Goal: Check status: Check status

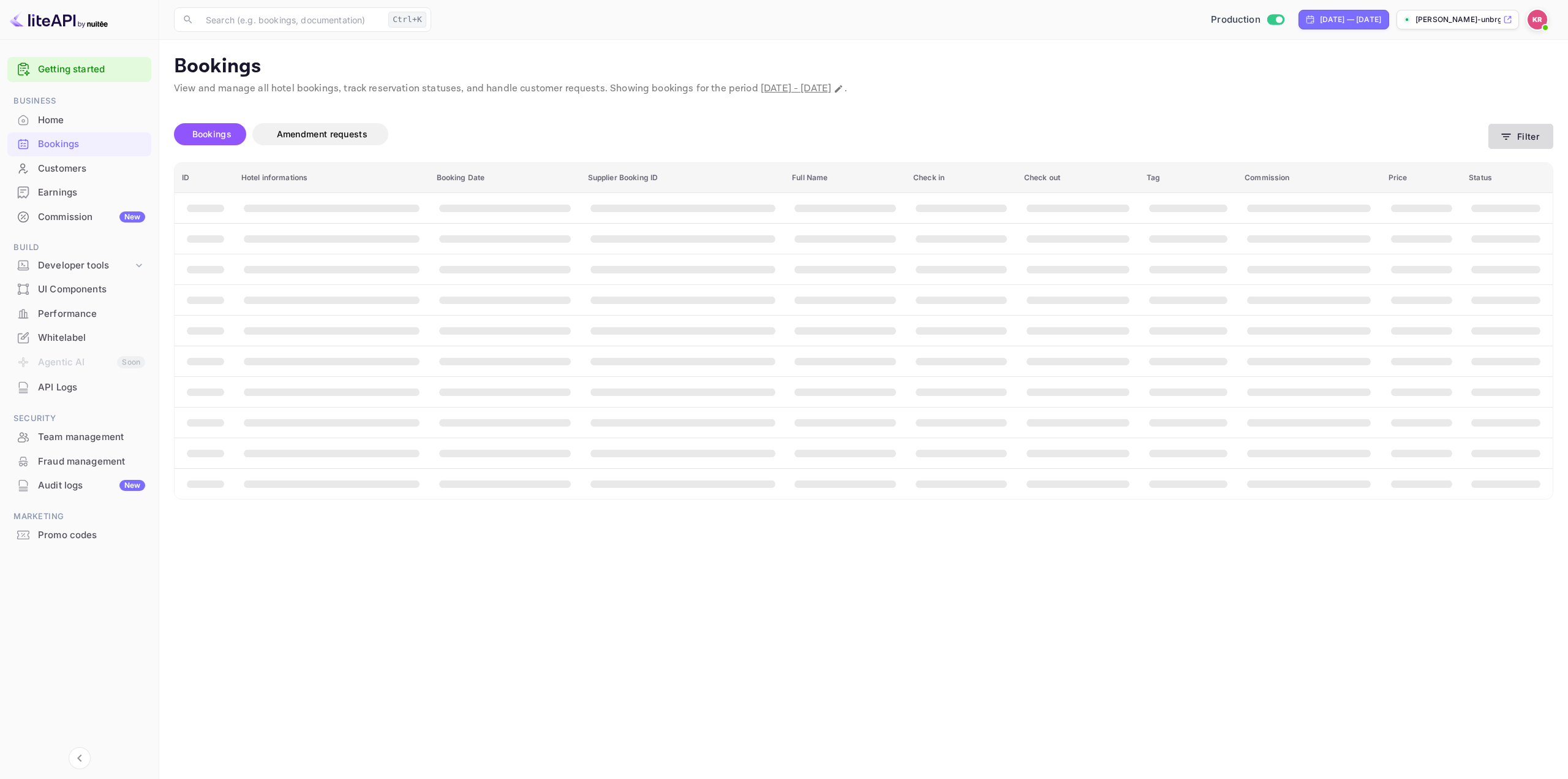
click at [1524, 138] on button "Filter" at bounding box center [1521, 136] width 65 height 25
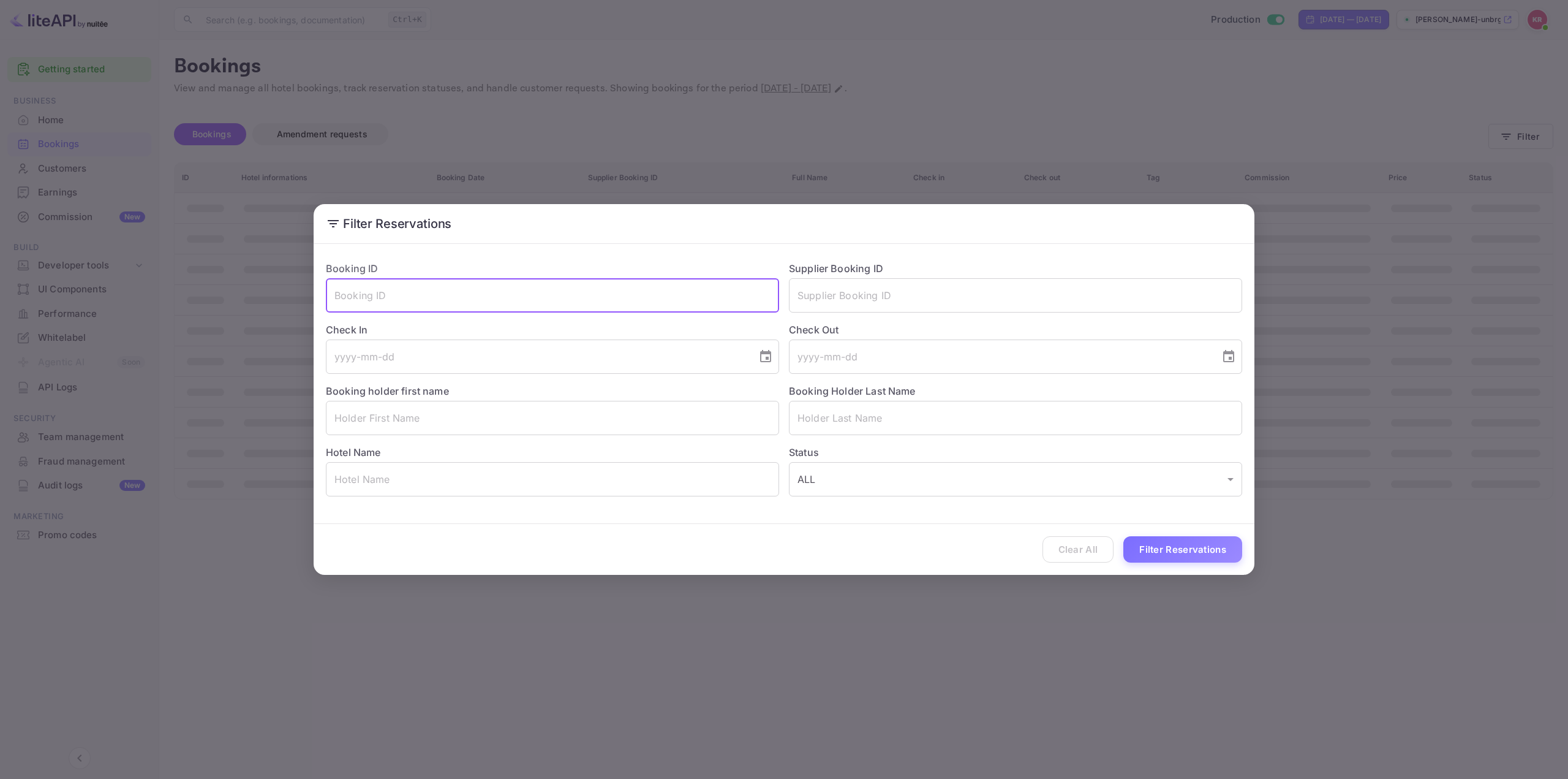
drag, startPoint x: 574, startPoint y: 294, endPoint x: 246, endPoint y: 283, distance: 328.2
click at [249, 283] on div "Filter Reservations Booking ID ​ Supplier Booking ID ​ Check In ​ Check Out ​ B…" at bounding box center [784, 389] width 1568 height 779
paste input "i-y8PLwuv"
type input "i-y8PLwuv"
click at [1156, 550] on button "Filter Reservations" at bounding box center [1183, 549] width 119 height 26
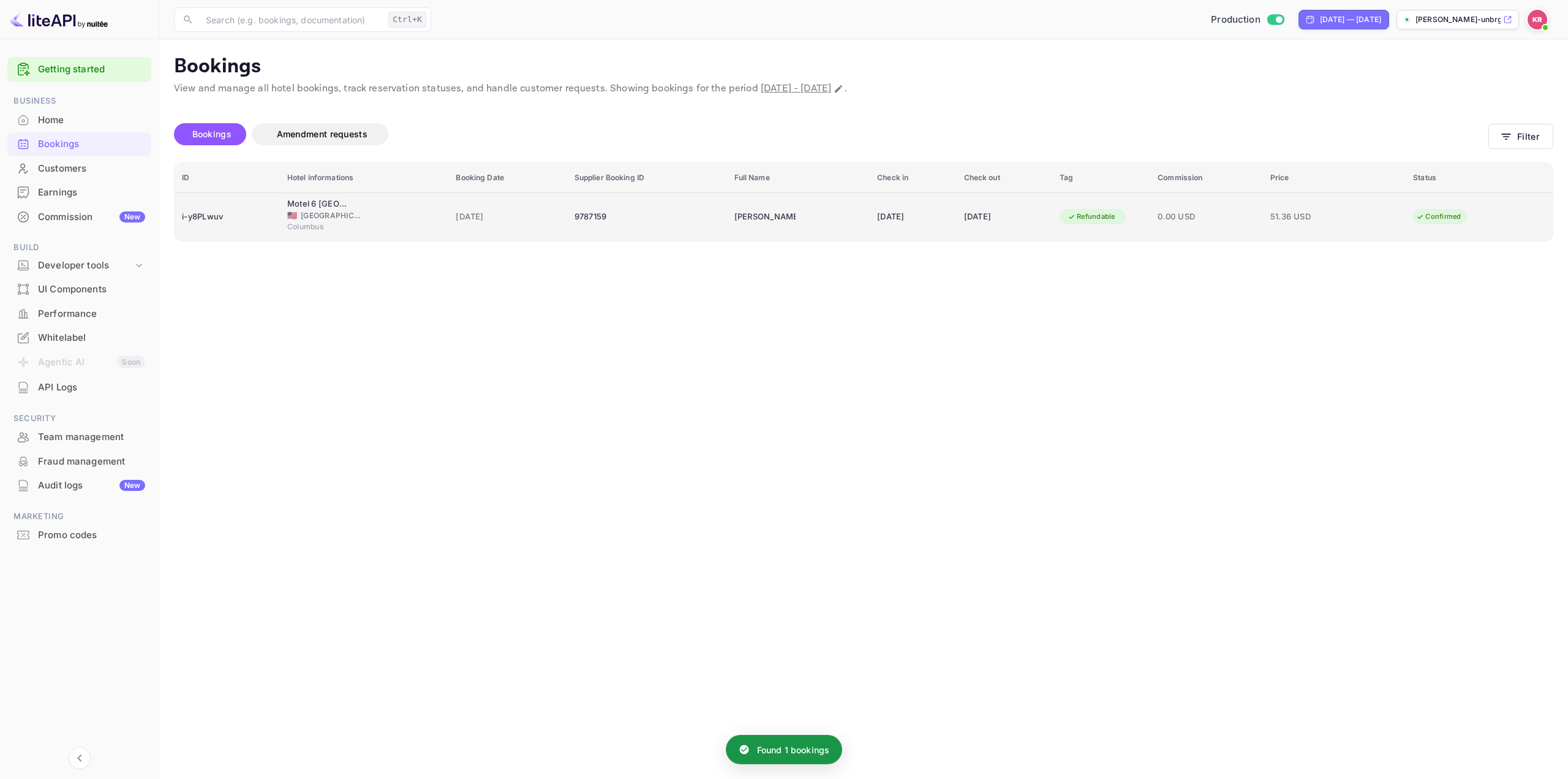
click at [895, 213] on div "[DATE]" at bounding box center [913, 217] width 72 height 19
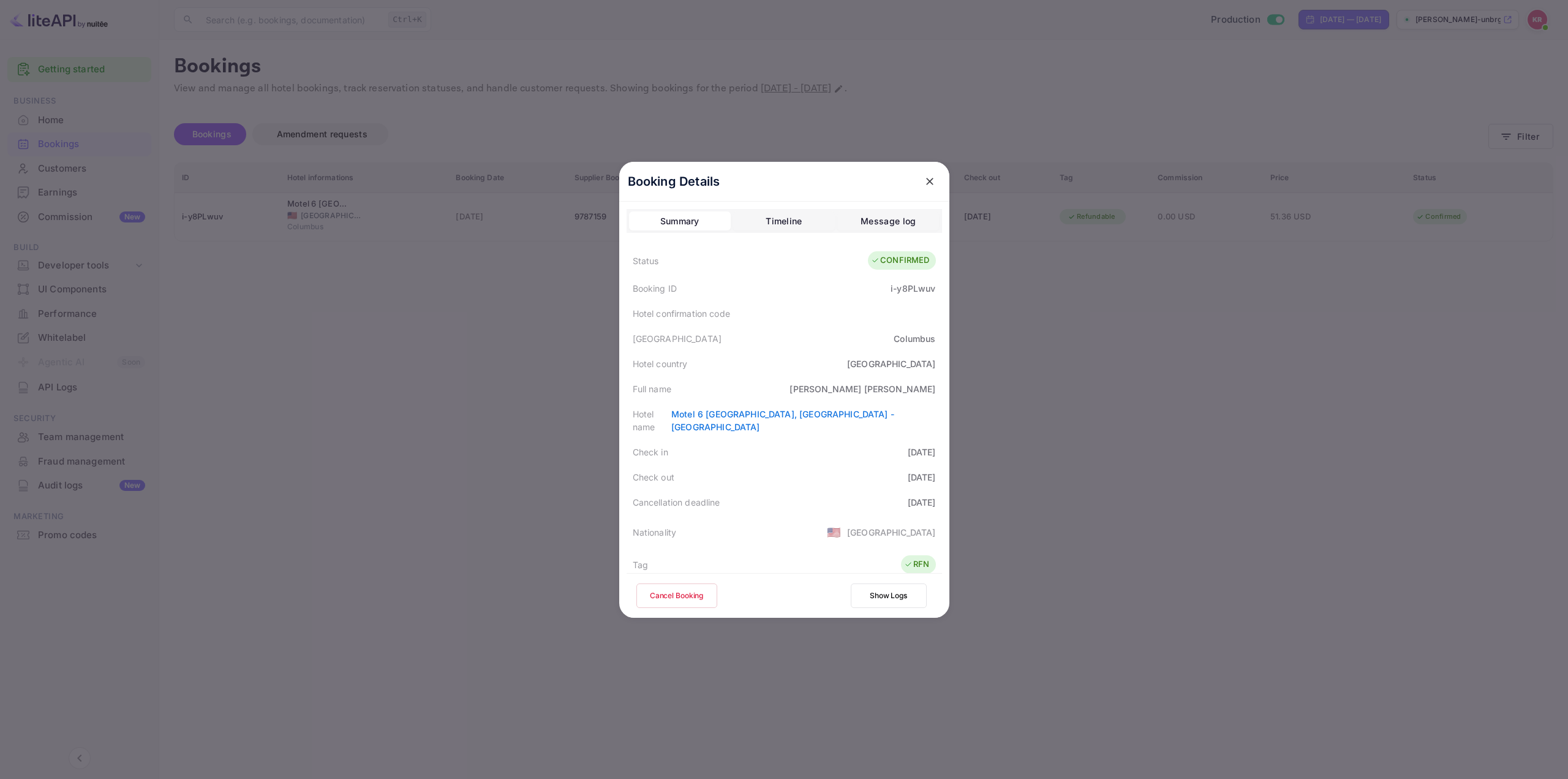
drag, startPoint x: 877, startPoint y: 492, endPoint x: 941, endPoint y: 492, distance: 64.0
click at [941, 492] on div "Booking Details Summary Timeline Message log Status CONFIRMED Booking ID i-y8PL…" at bounding box center [784, 390] width 330 height 456
click at [785, 475] on div "Check out 2025-10-08" at bounding box center [784, 477] width 315 height 25
click at [1065, 328] on div at bounding box center [784, 389] width 1568 height 779
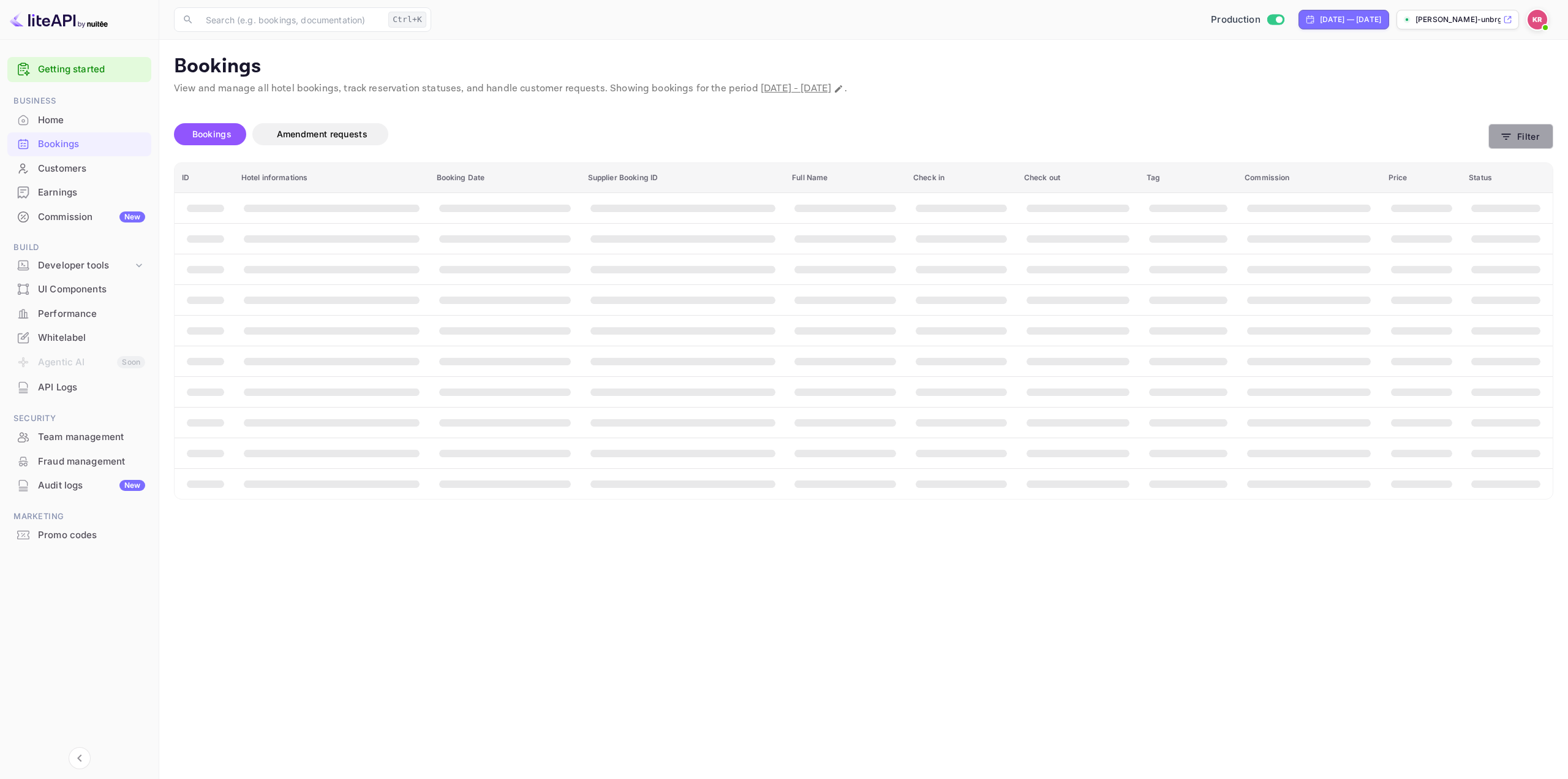
click at [1530, 131] on button "Filter" at bounding box center [1521, 136] width 65 height 25
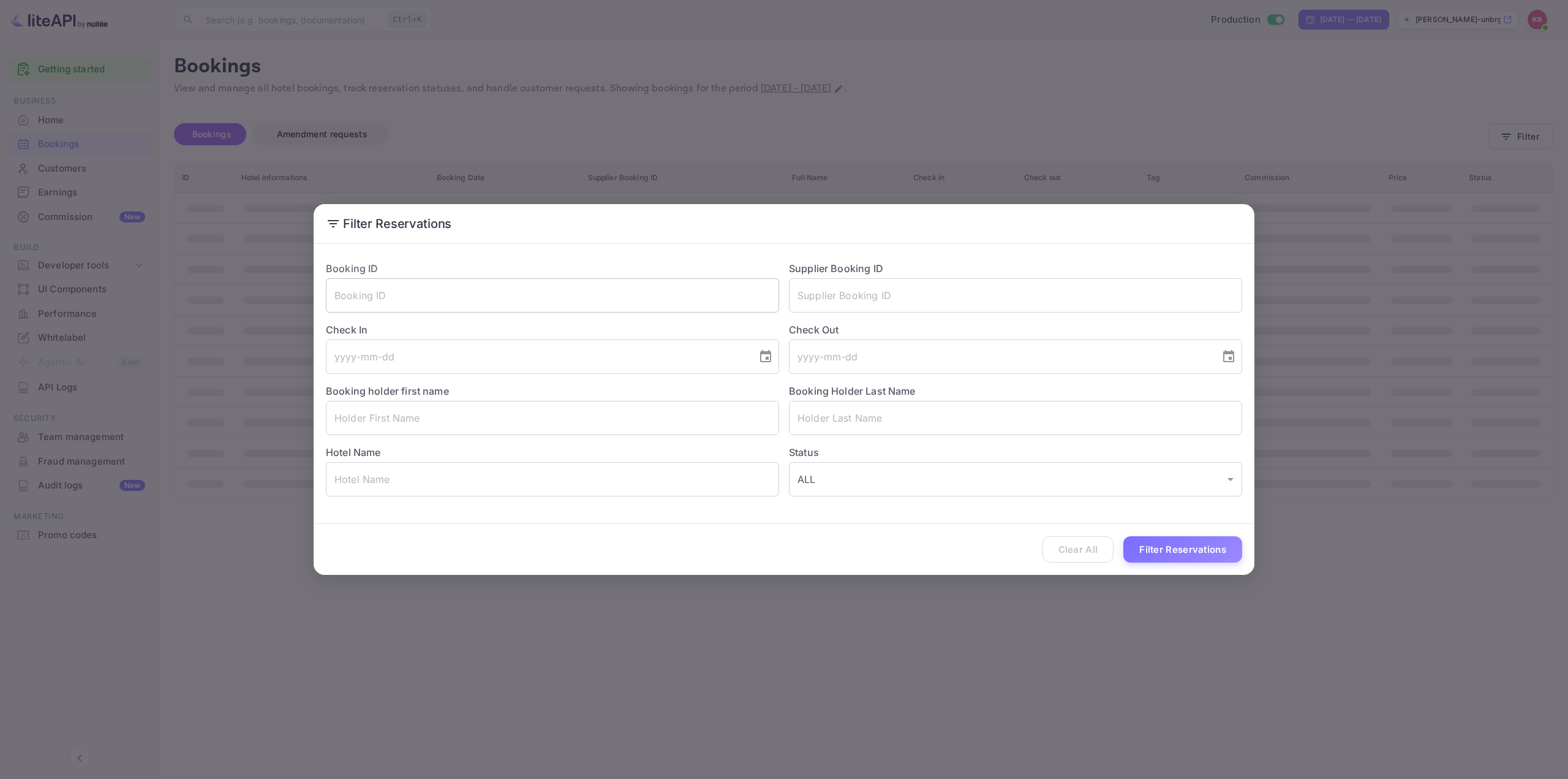
click at [616, 293] on input "text" at bounding box center [553, 295] width 453 height 34
paste input "i-y8PLwuv"
type input "i-y8PLwuv"
click at [1171, 548] on button "Filter Reservations" at bounding box center [1183, 549] width 119 height 26
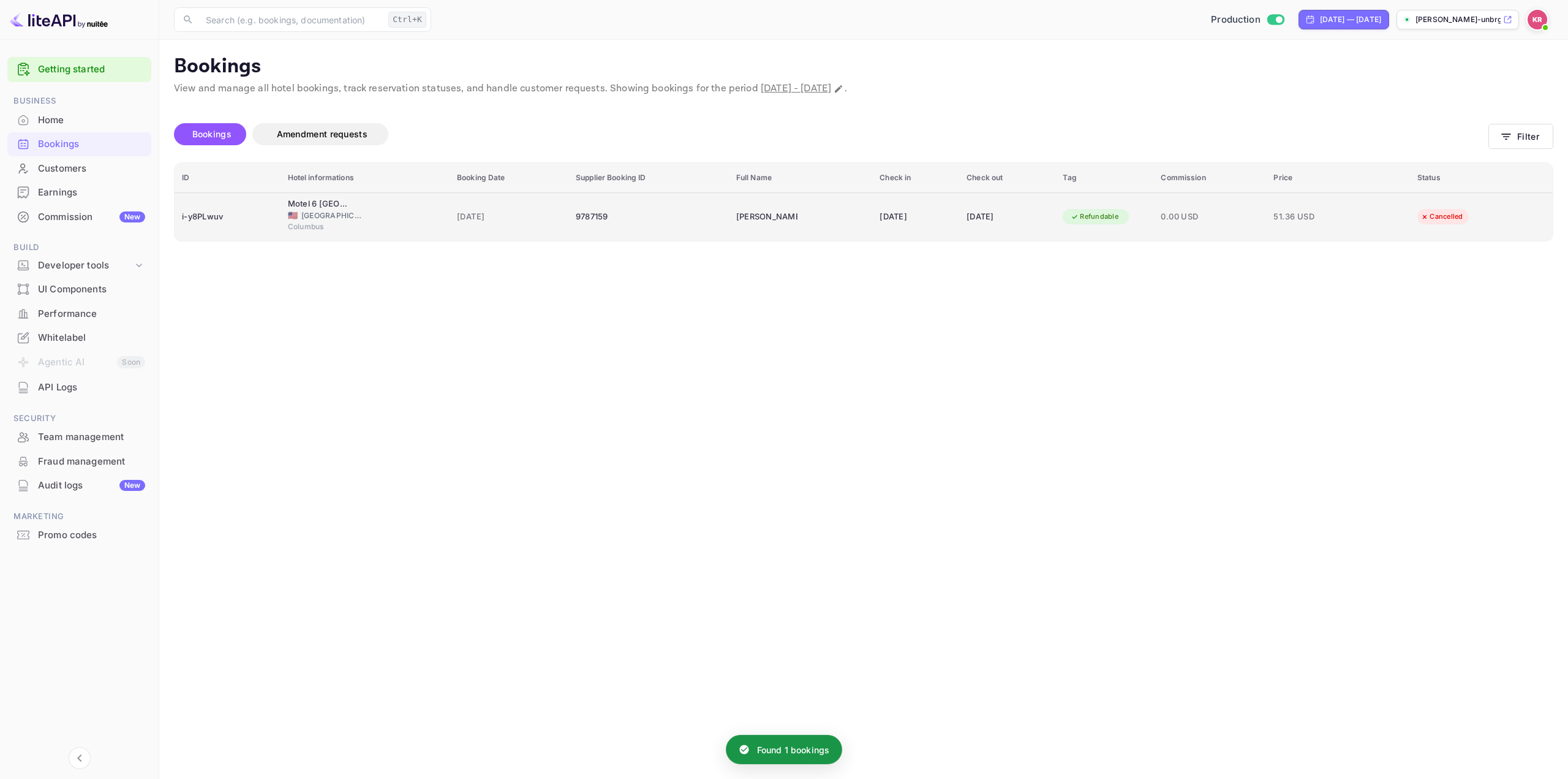
click at [1259, 221] on span "0.00 USD" at bounding box center [1210, 217] width 98 height 14
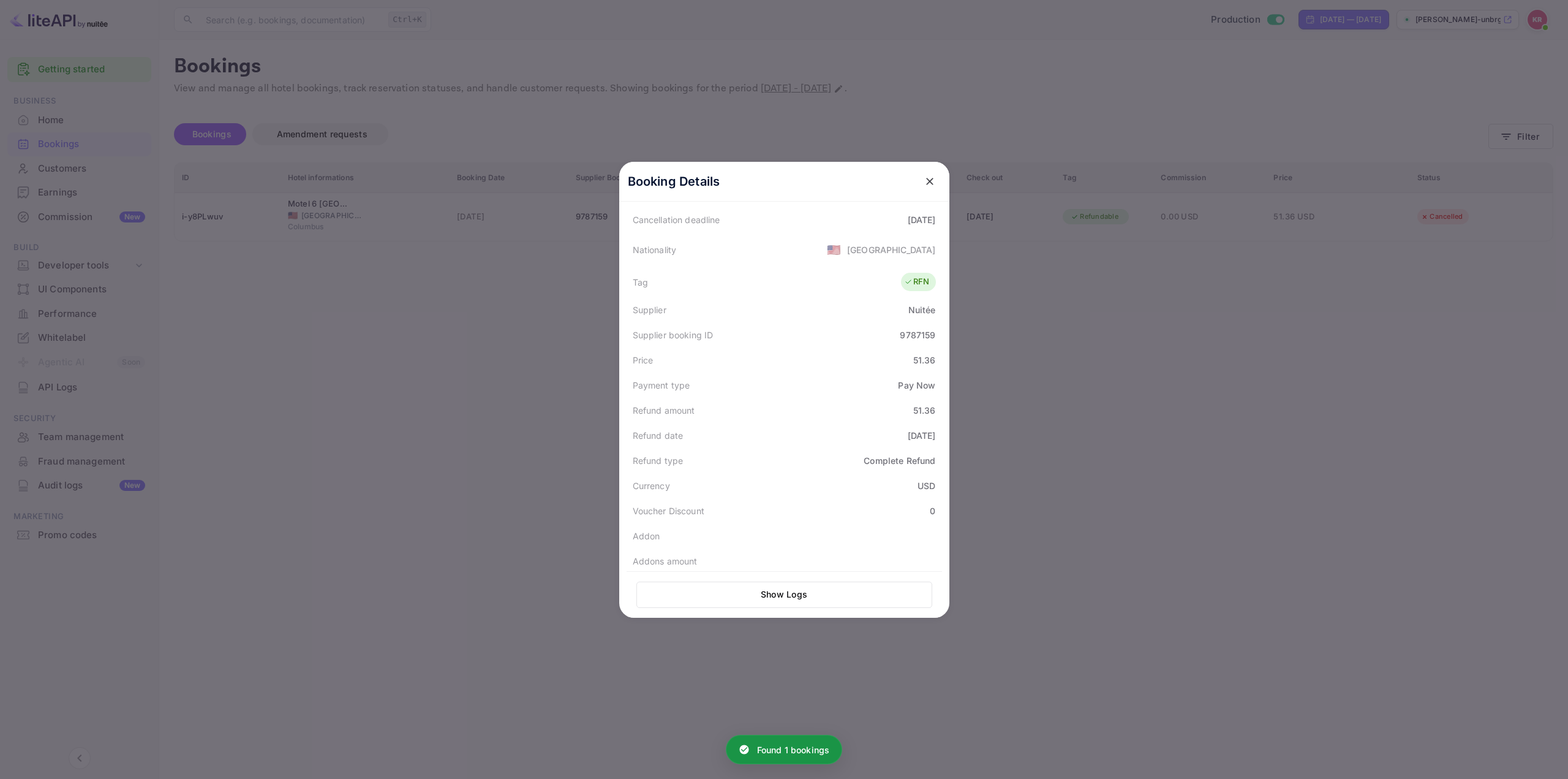
scroll to position [302, 0]
click at [1105, 264] on div at bounding box center [784, 389] width 1568 height 779
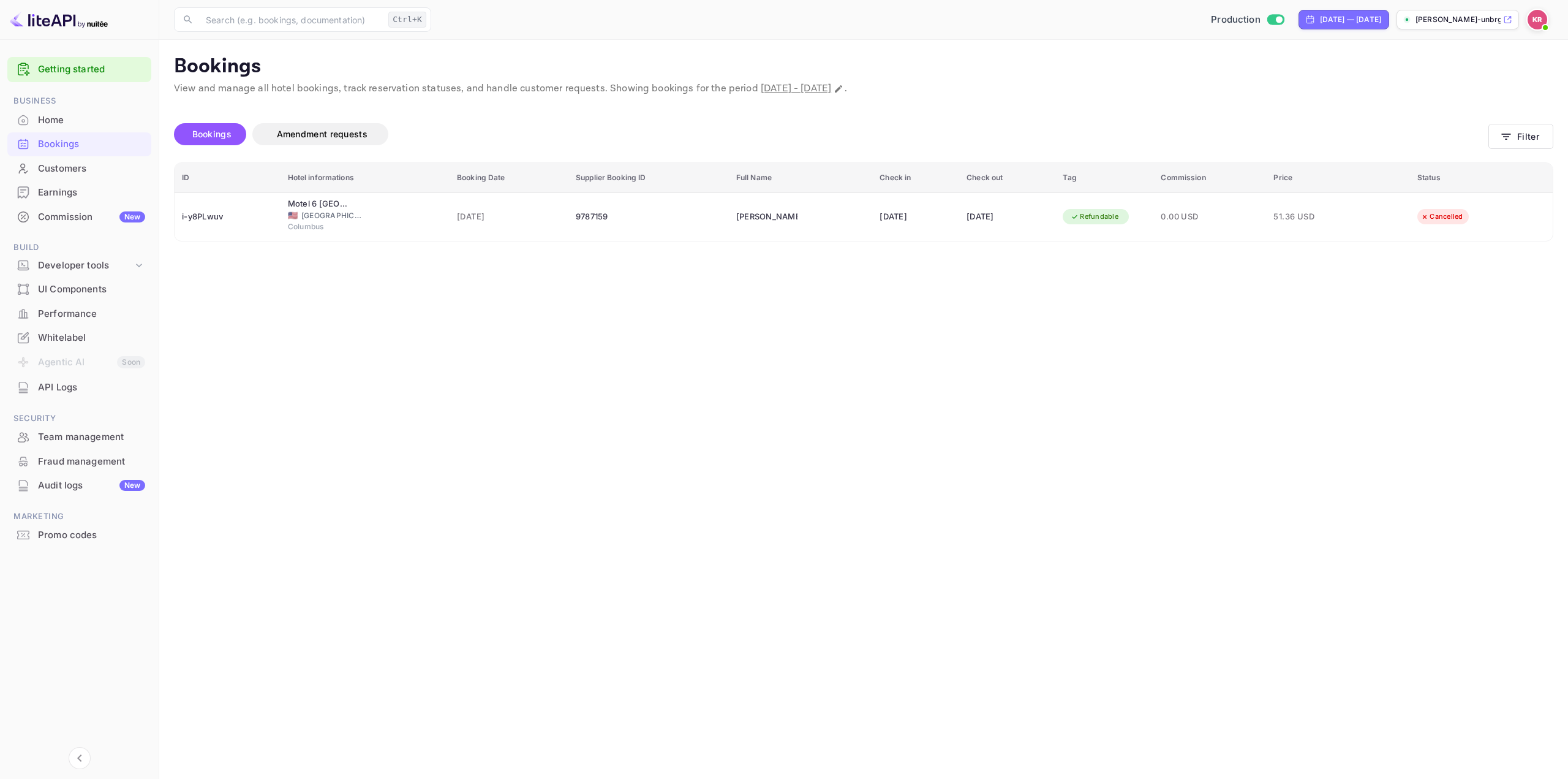
click at [1562, 140] on main "Bookings View and manage all hotel bookings, track reservation statuses, and ha…" at bounding box center [864, 409] width 1409 height 739
click at [1524, 136] on button "Filter" at bounding box center [1521, 136] width 65 height 25
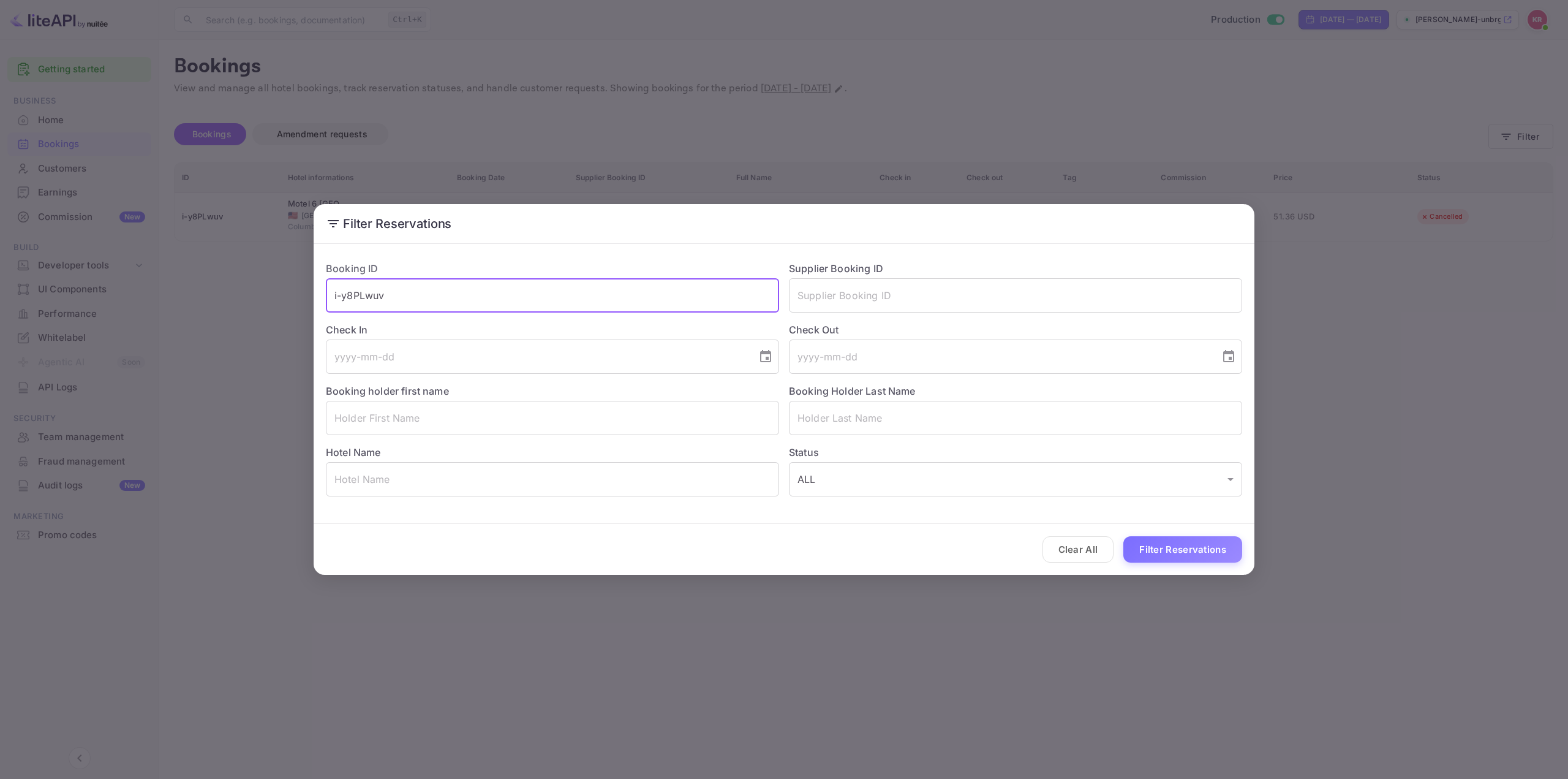
drag, startPoint x: 510, startPoint y: 299, endPoint x: 45, endPoint y: 280, distance: 465.4
click at [66, 282] on div "Filter Reservations Booking ID i-y8PLwuv ​ Supplier Booking ID ​ Check In ​ Che…" at bounding box center [784, 389] width 1568 height 779
paste input "EX0Q_FhCl"
type input "EX0Q_FhCl"
click at [1171, 556] on button "Filter Reservations" at bounding box center [1183, 549] width 119 height 26
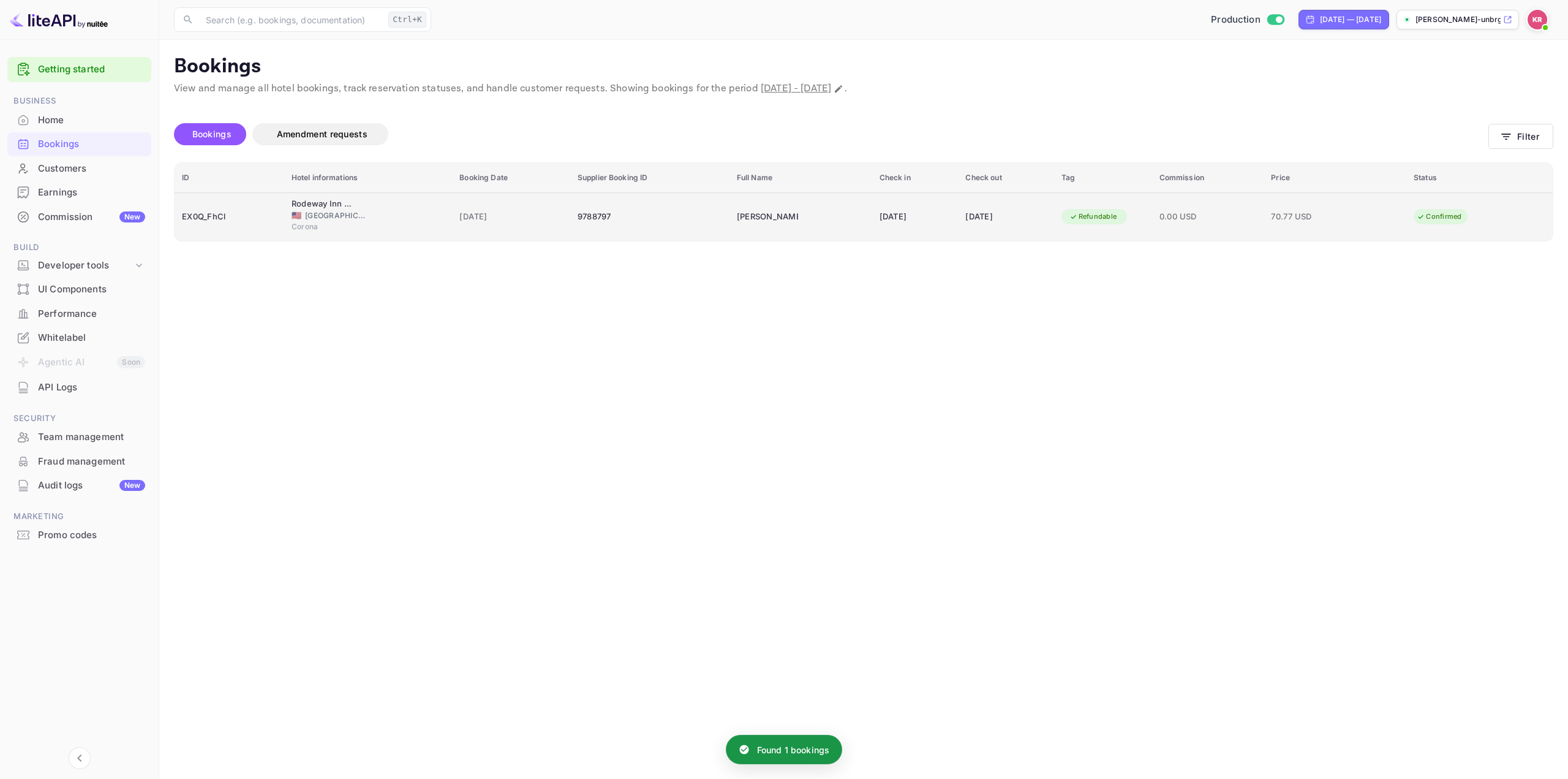
click at [934, 214] on div "[DATE]" at bounding box center [915, 217] width 72 height 19
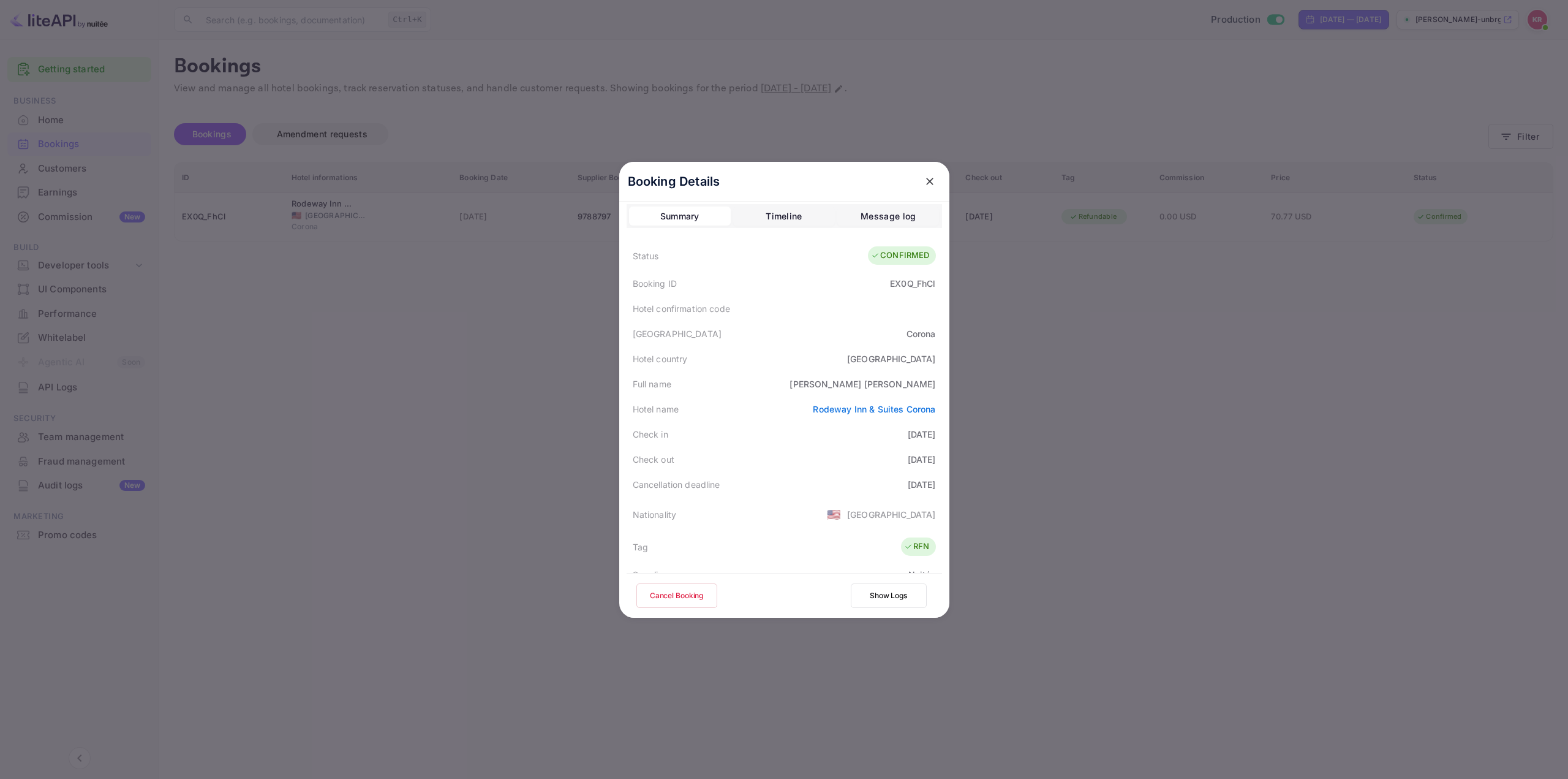
scroll to position [0, 0]
click at [1133, 374] on div at bounding box center [784, 389] width 1568 height 779
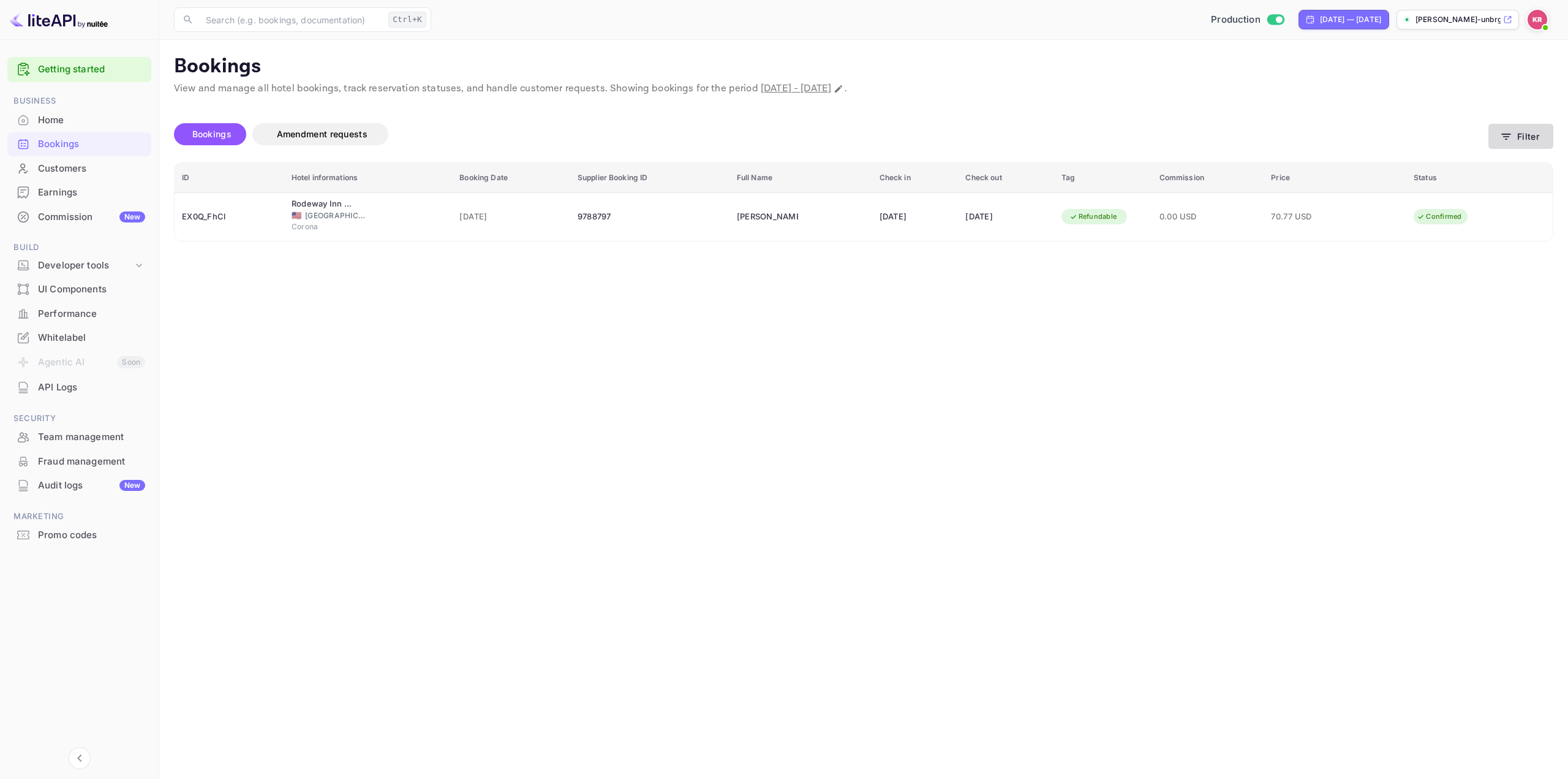
click at [1514, 137] on button "Filter" at bounding box center [1521, 136] width 65 height 25
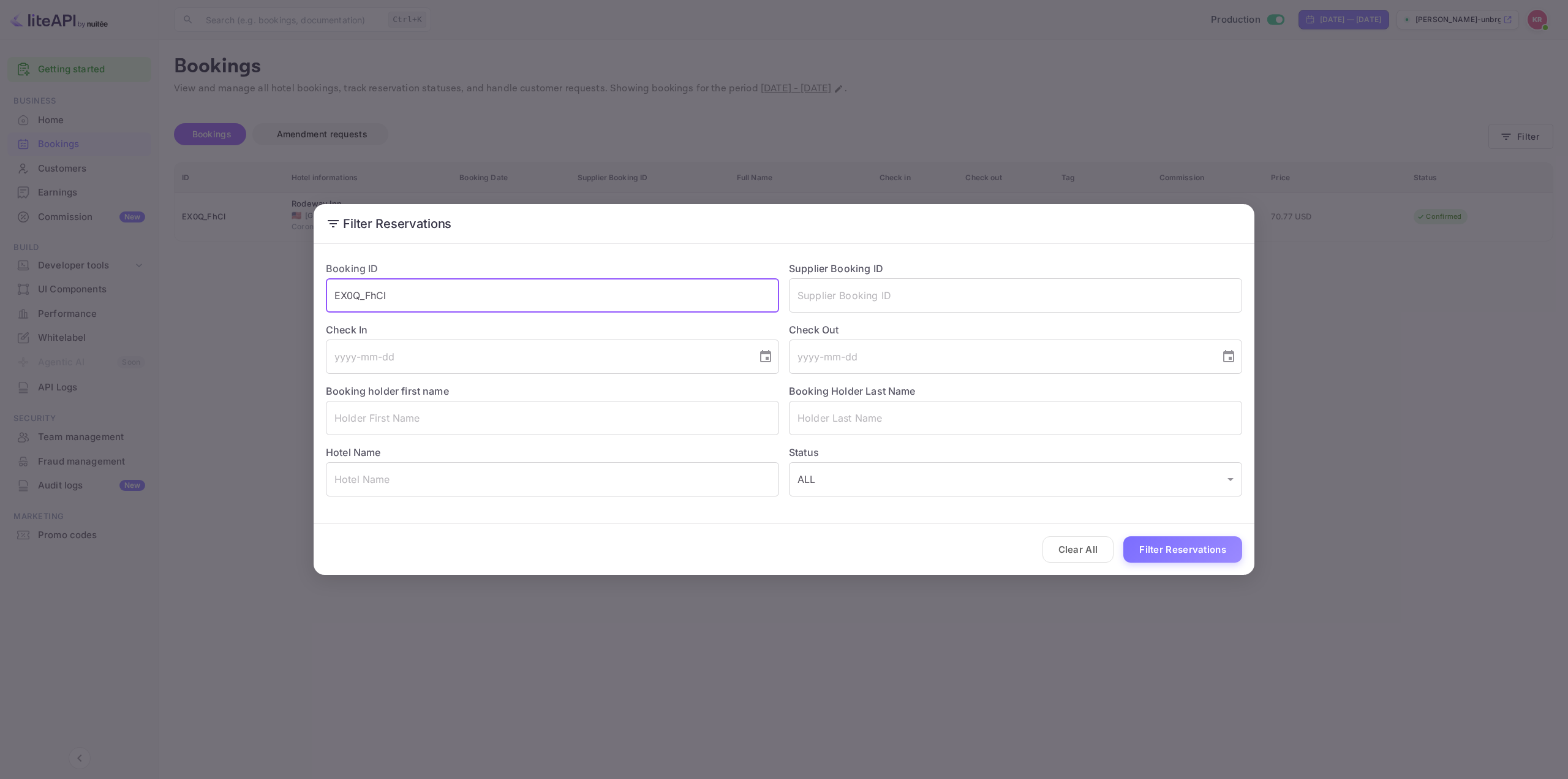
drag, startPoint x: 598, startPoint y: 284, endPoint x: 417, endPoint y: 282, distance: 181.0
click at [419, 283] on input "EX0Q_FhCl" at bounding box center [553, 295] width 453 height 34
drag, startPoint x: 410, startPoint y: 294, endPoint x: 192, endPoint y: 280, distance: 218.4
click at [200, 282] on div "Filter Reservations Booking ID EX0Q_FhCl ​ Supplier Booking ID ​ Check In ​ Che…" at bounding box center [784, 389] width 1568 height 779
paste input "qpizUt_Lx"
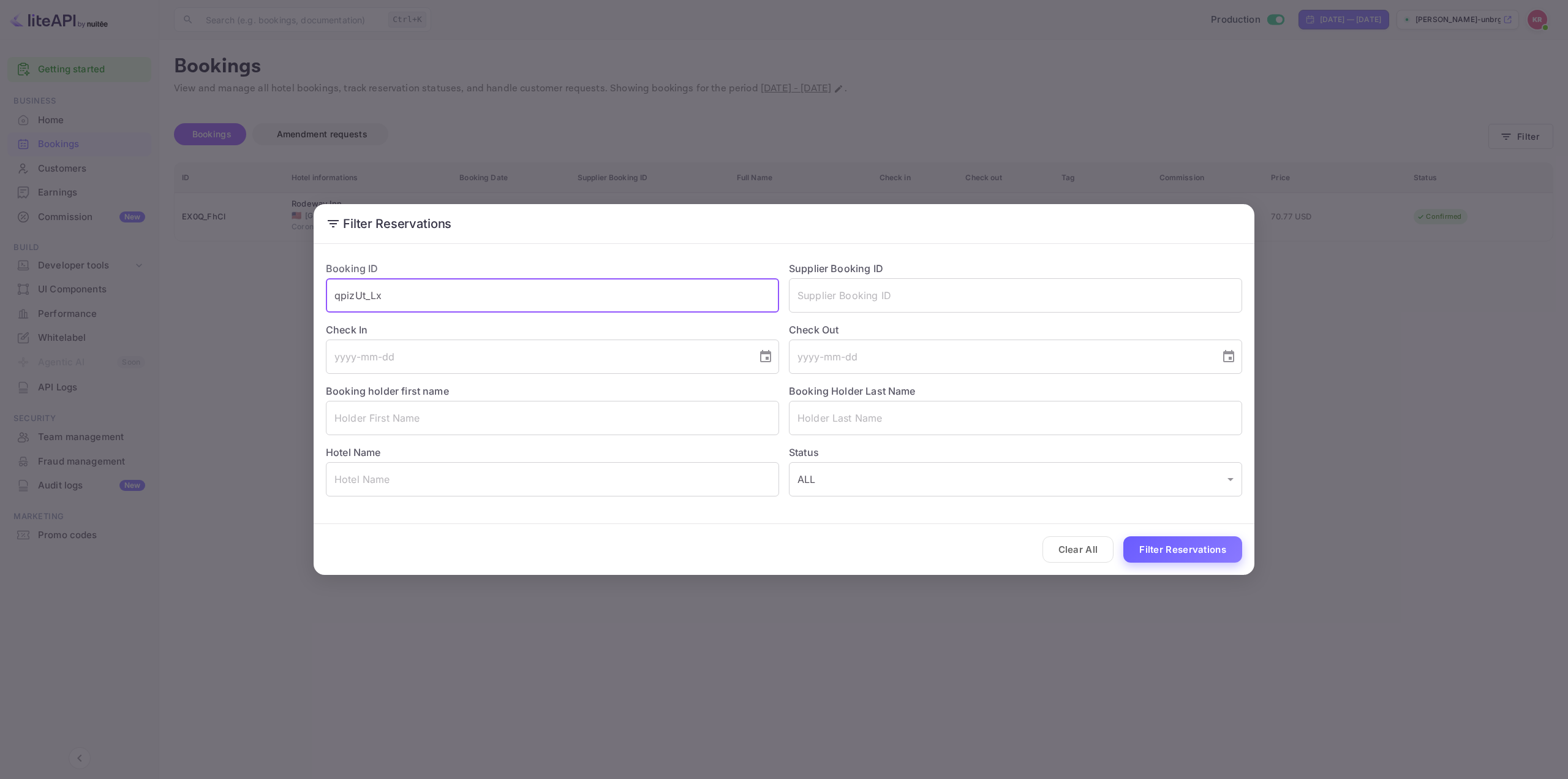
type input "qpizUt_Lx"
click at [1171, 545] on button "Filter Reservations" at bounding box center [1183, 549] width 119 height 26
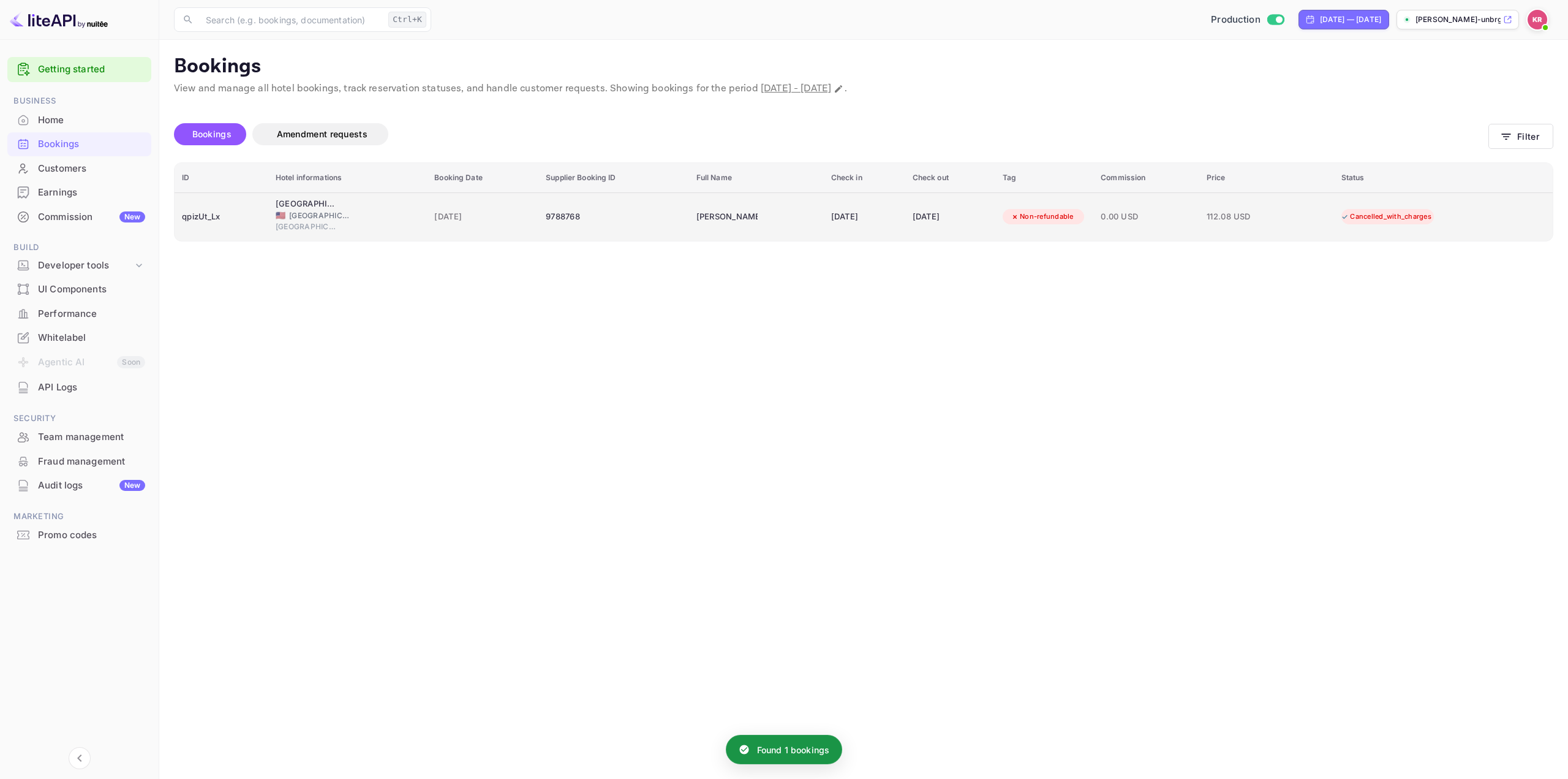
click at [1082, 221] on div "Non-refundable" at bounding box center [1042, 217] width 79 height 16
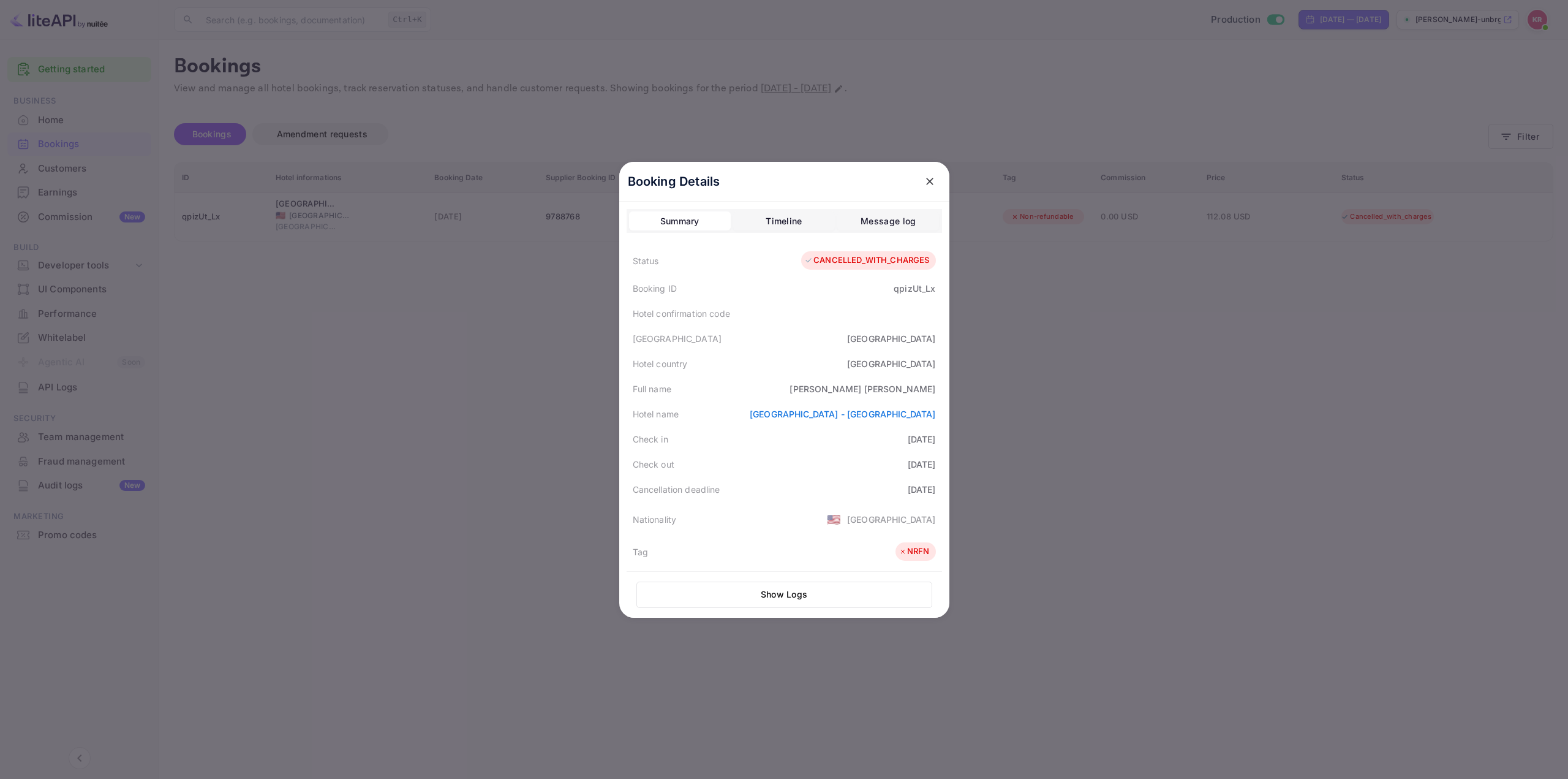
scroll to position [245, 0]
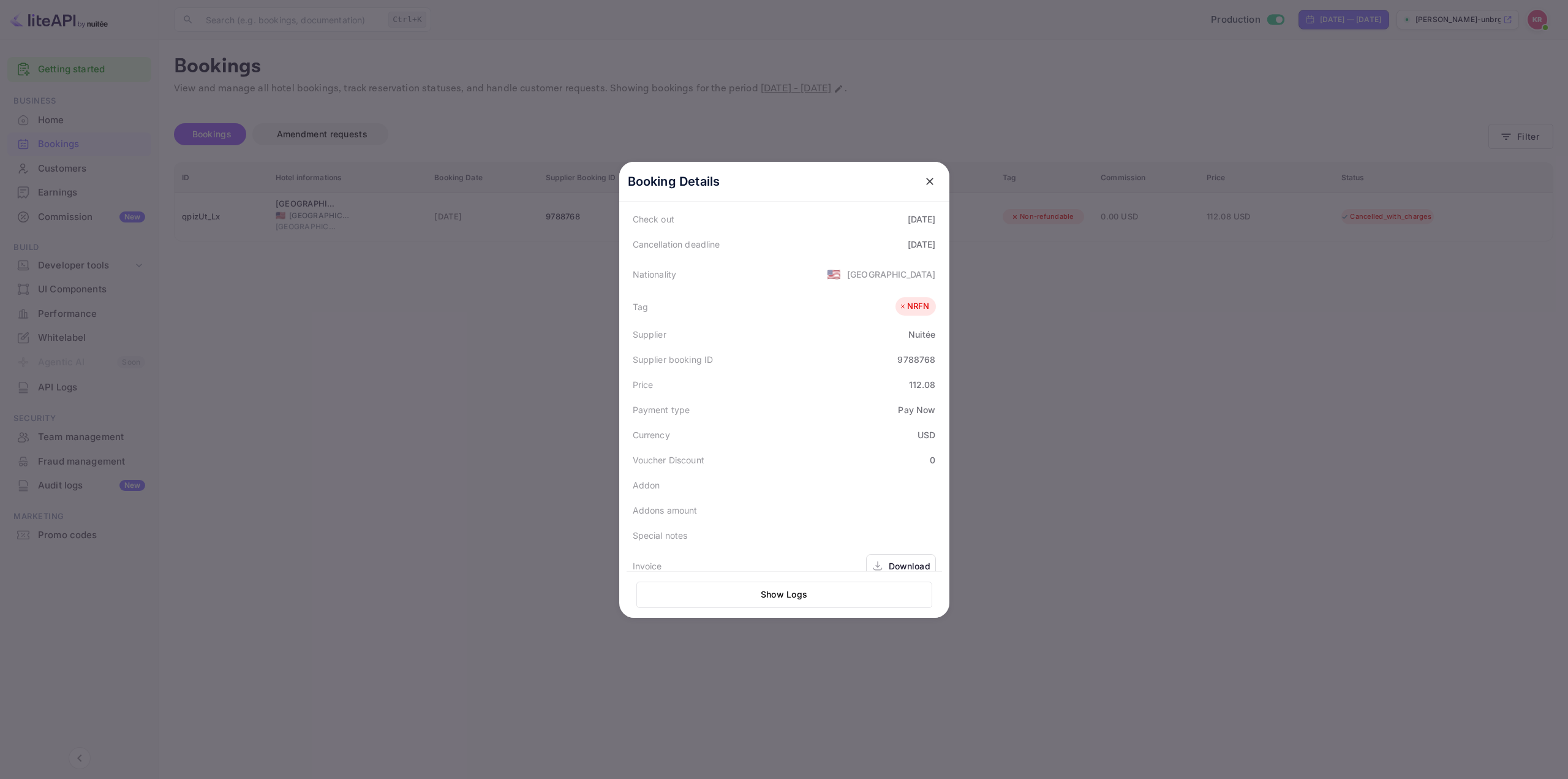
click at [787, 382] on div "Price 112.08" at bounding box center [784, 384] width 315 height 25
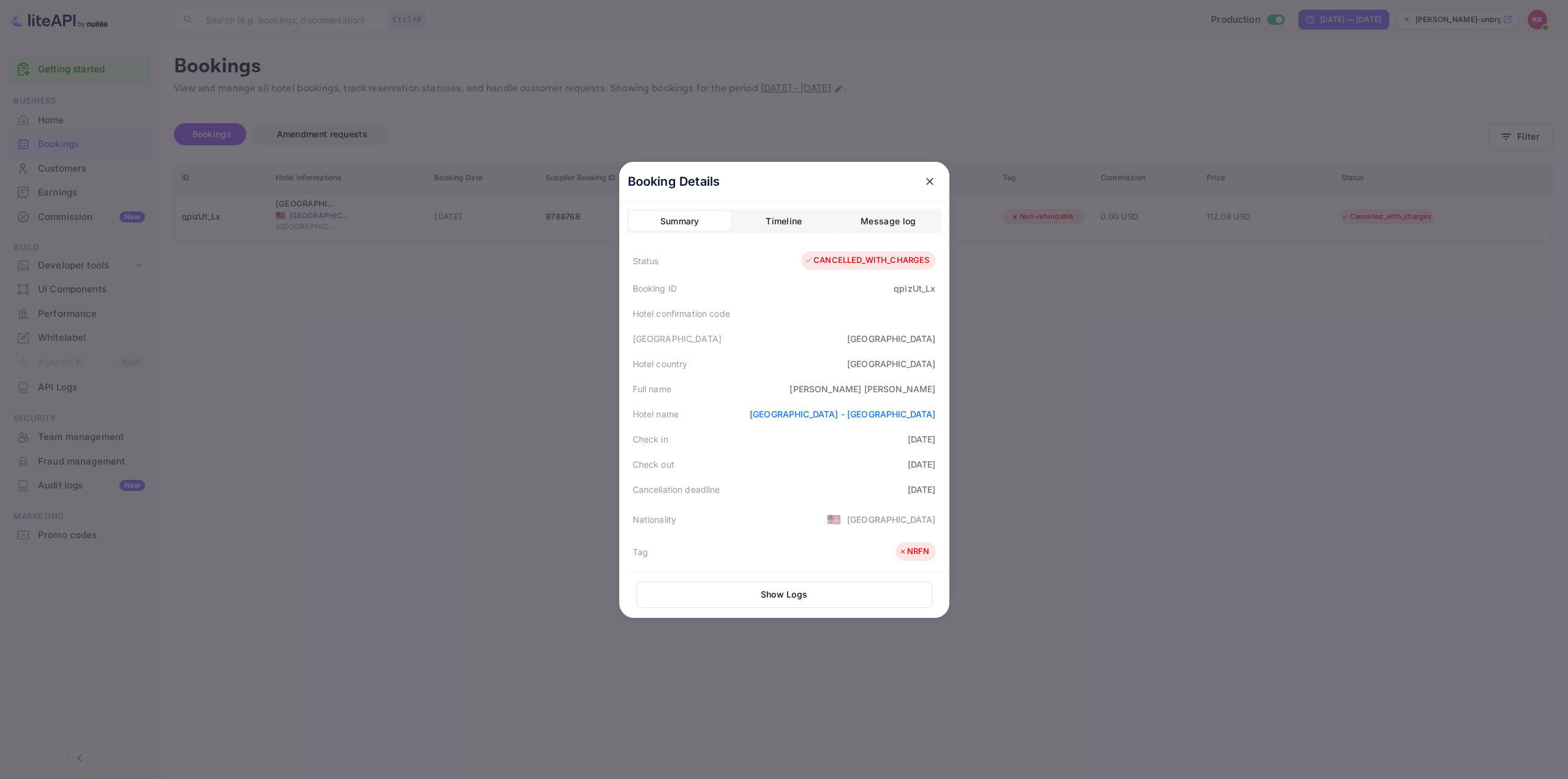
click at [784, 427] on div "Check in [DATE]" at bounding box center [784, 439] width 315 height 25
click at [785, 389] on div "Full name [PERSON_NAME]" at bounding box center [784, 389] width 315 height 25
click at [786, 394] on div "Full name [PERSON_NAME]" at bounding box center [784, 389] width 315 height 25
click at [792, 395] on div "Full name [PERSON_NAME]" at bounding box center [784, 389] width 315 height 25
click at [787, 396] on div "Full name [PERSON_NAME]" at bounding box center [784, 389] width 315 height 25
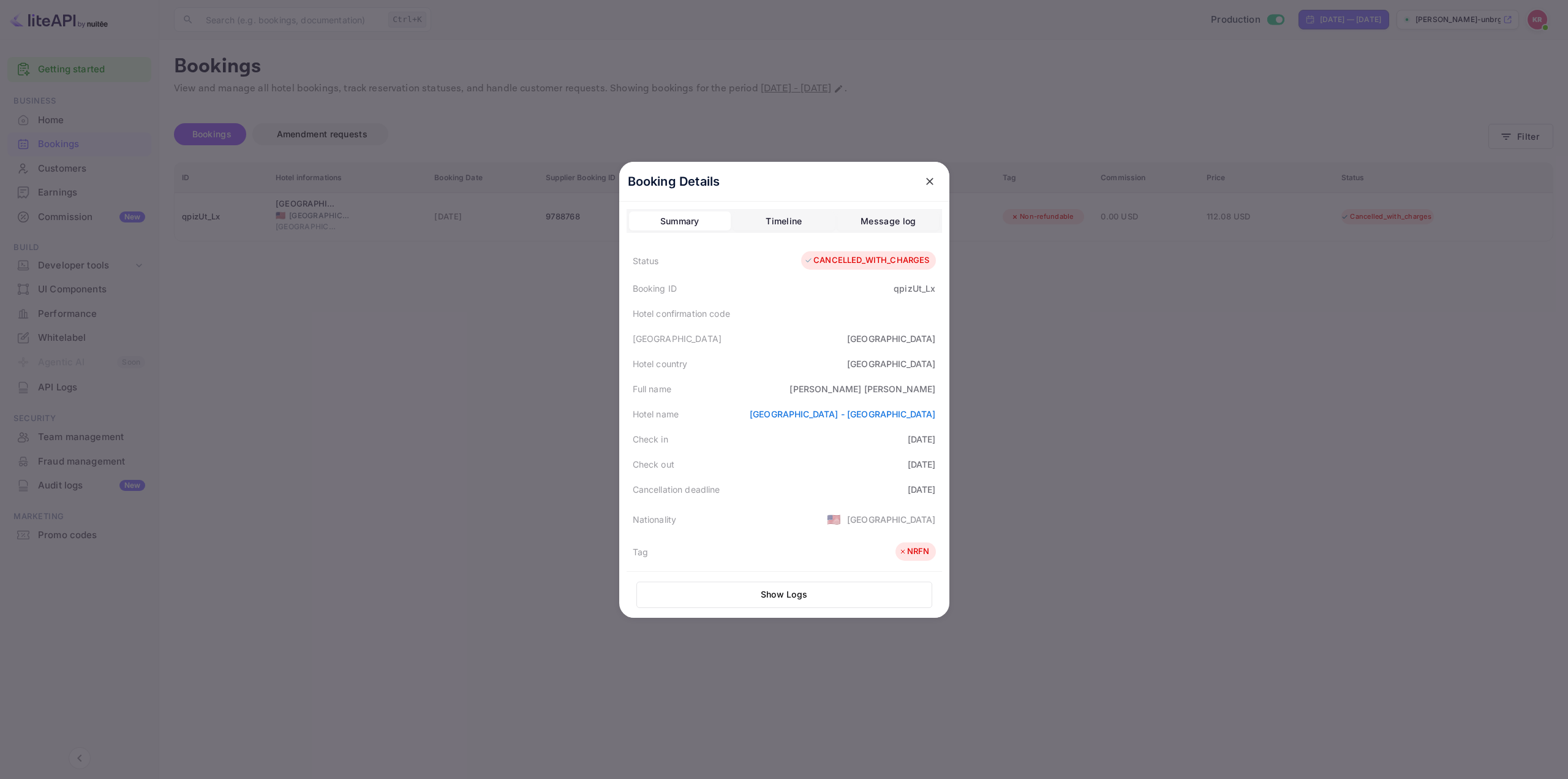
click at [789, 395] on div "Full name [PERSON_NAME]" at bounding box center [784, 389] width 315 height 25
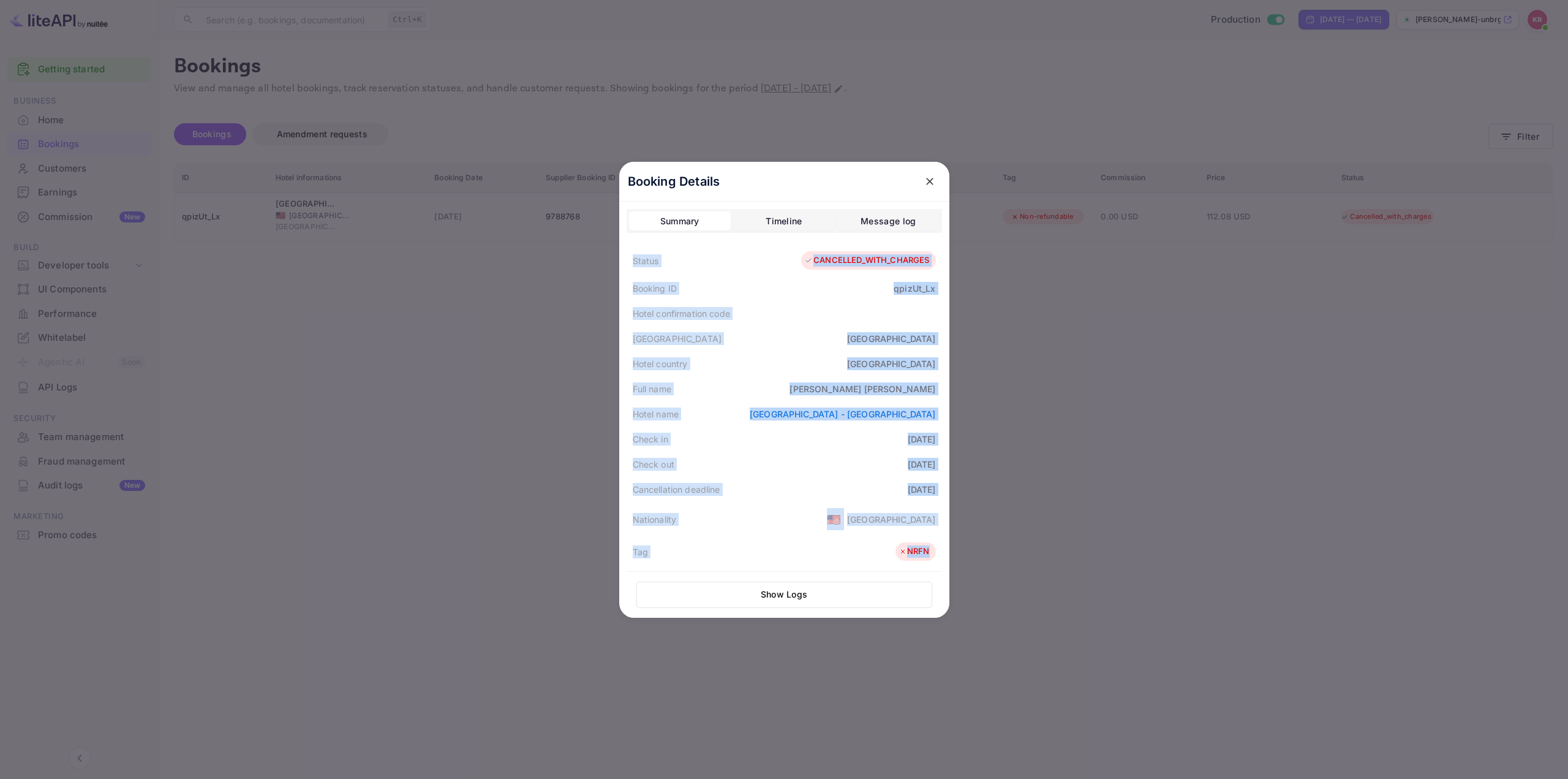
drag, startPoint x: 630, startPoint y: 261, endPoint x: 925, endPoint y: 557, distance: 417.9
click at [925, 557] on div "Status CANCELLED_WITH_CHARGES Booking ID qpizUt_Lx Hotel confirmation code Hote…" at bounding box center [784, 555] width 315 height 620
click at [814, 462] on div "Check out [DATE]" at bounding box center [784, 464] width 315 height 25
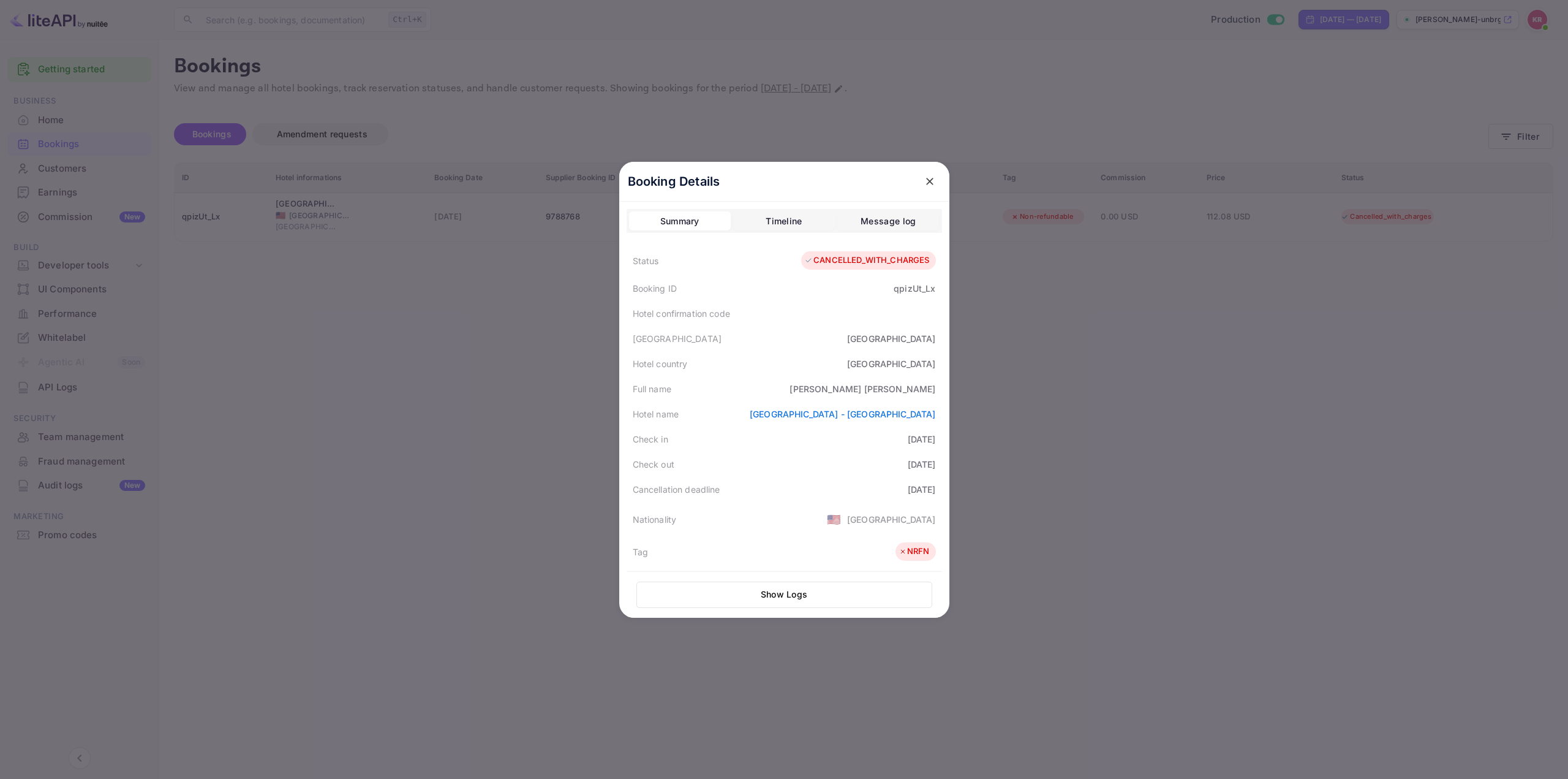
click at [794, 427] on div "Check in [DATE]" at bounding box center [784, 439] width 315 height 25
click at [787, 395] on div "Full name [PERSON_NAME]" at bounding box center [784, 389] width 315 height 25
click at [787, 395] on div "Full name [PERSON_NAME]" at bounding box center [784, 389] width 315 height 25
click at [795, 390] on div "Full name [PERSON_NAME]" at bounding box center [784, 389] width 315 height 25
click at [788, 392] on div "Full name [PERSON_NAME]" at bounding box center [784, 389] width 315 height 25
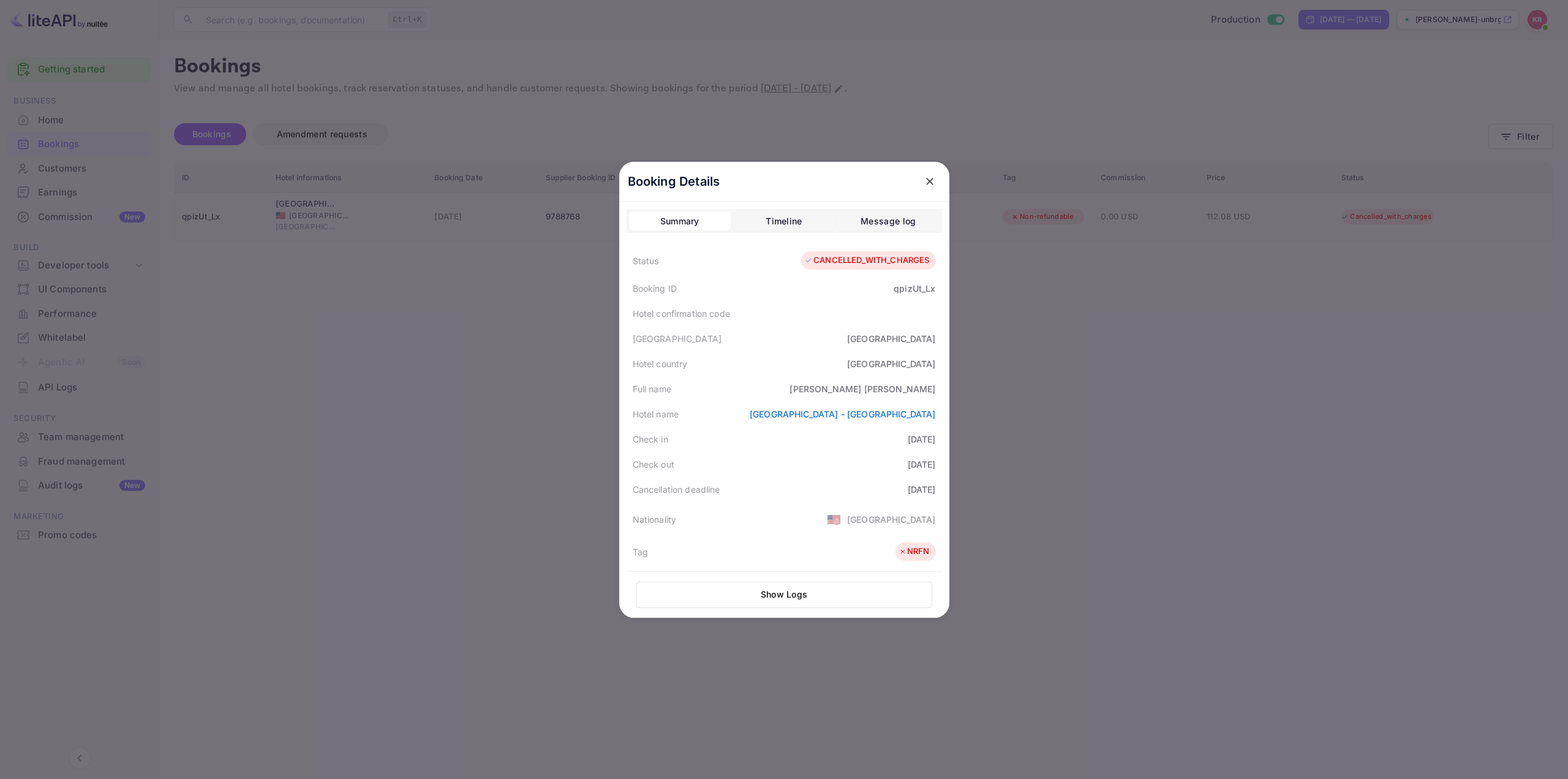
click at [793, 386] on div "Full name [PERSON_NAME]" at bounding box center [784, 389] width 315 height 25
